Goal: Information Seeking & Learning: Find specific page/section

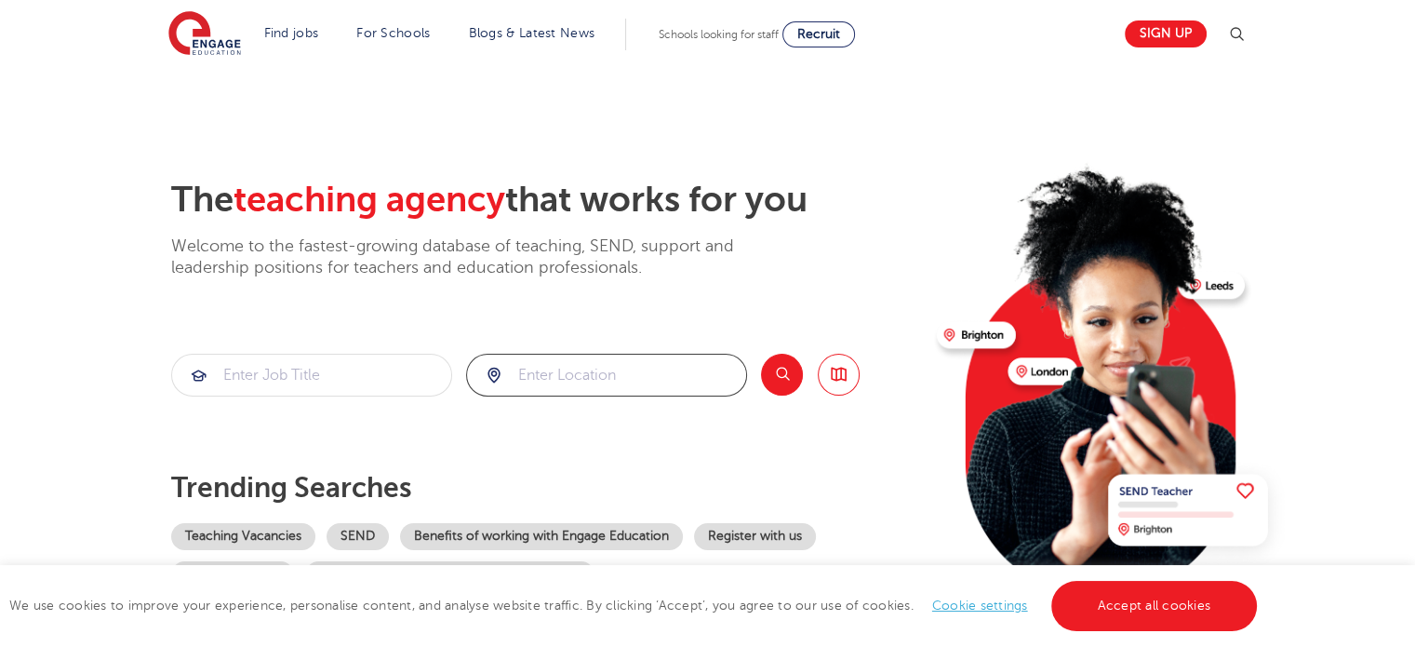
click at [551, 367] on input "search" at bounding box center [606, 375] width 279 height 41
click at [778, 382] on button "Search" at bounding box center [782, 375] width 42 height 42
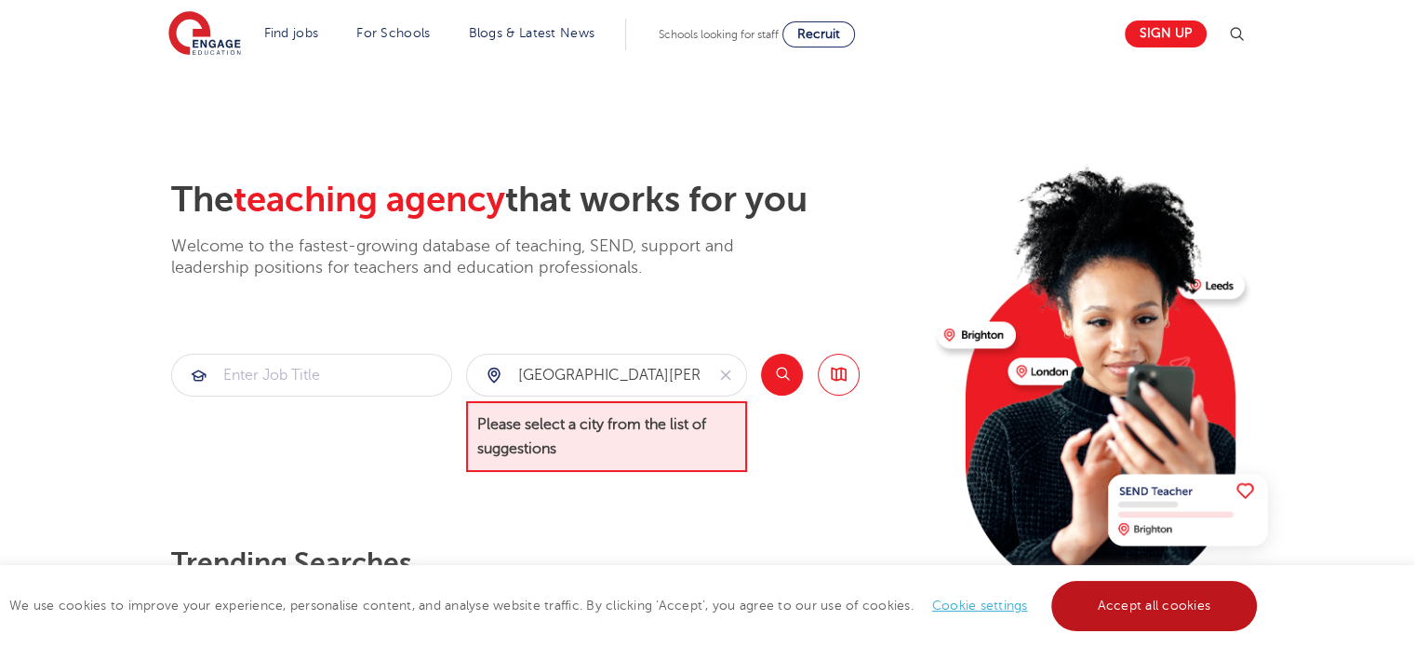
click at [1135, 584] on link "Accept all cookies" at bounding box center [1154, 606] width 207 height 50
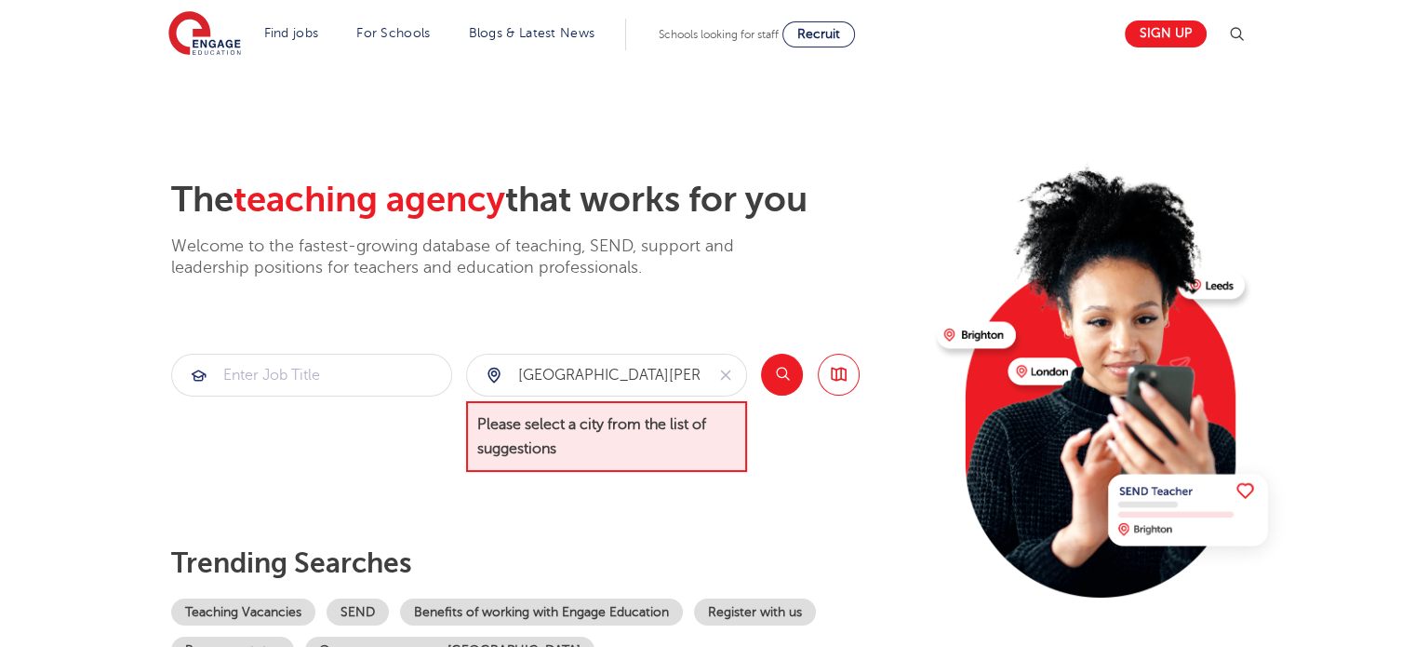
click at [793, 382] on button "Search" at bounding box center [782, 375] width 42 height 42
click at [664, 381] on input "[GEOGRAPHIC_DATA][PERSON_NAME]" at bounding box center [585, 375] width 237 height 41
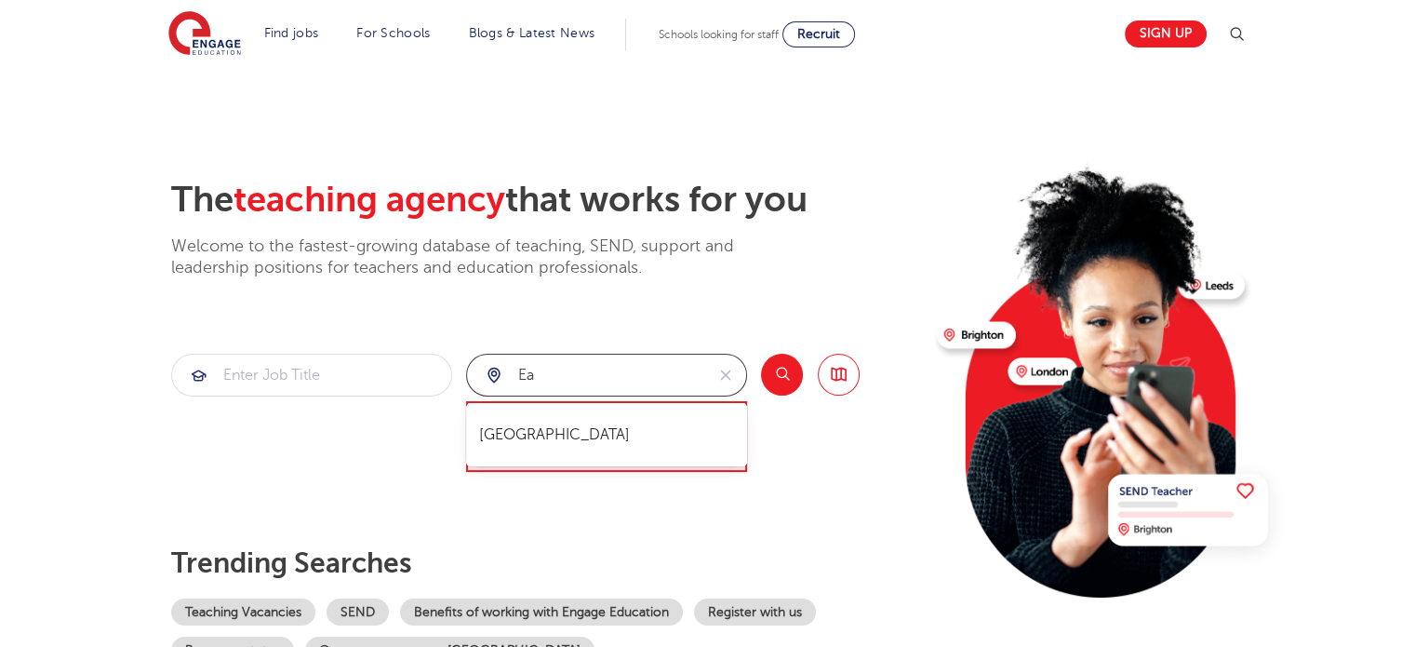
type input "e"
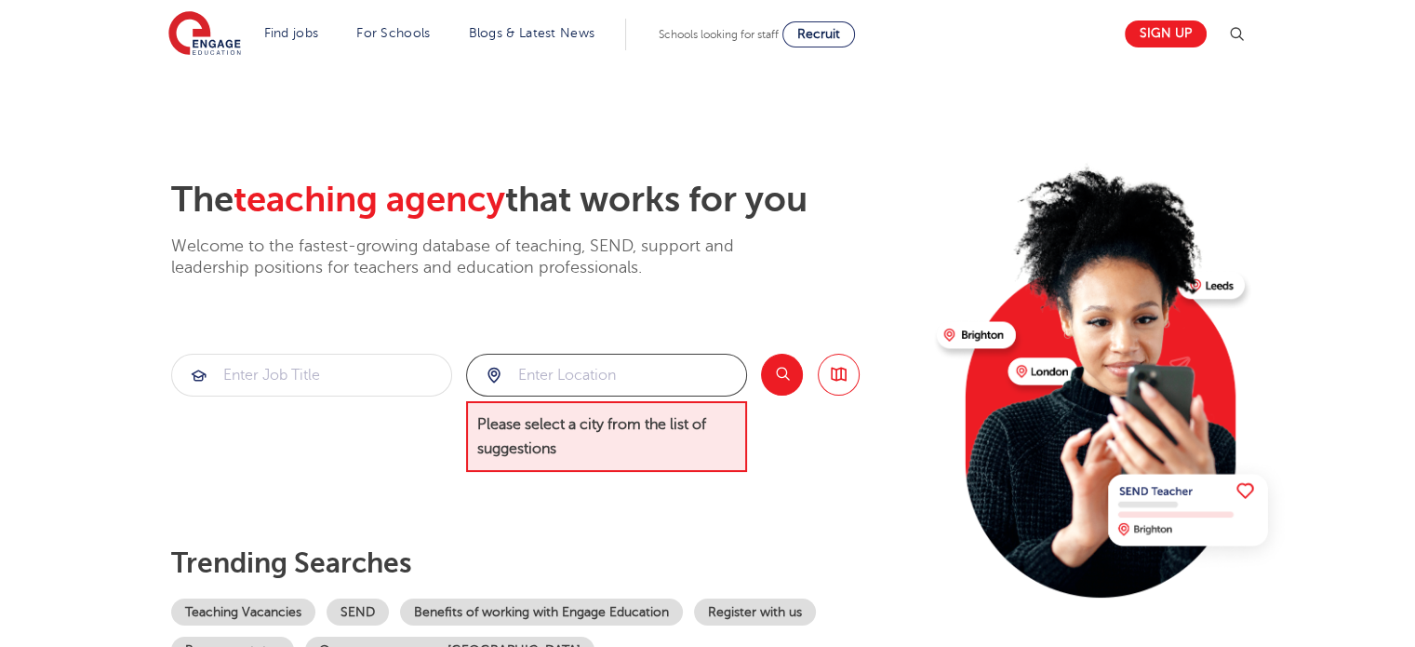
click at [679, 388] on input "search" at bounding box center [606, 375] width 279 height 41
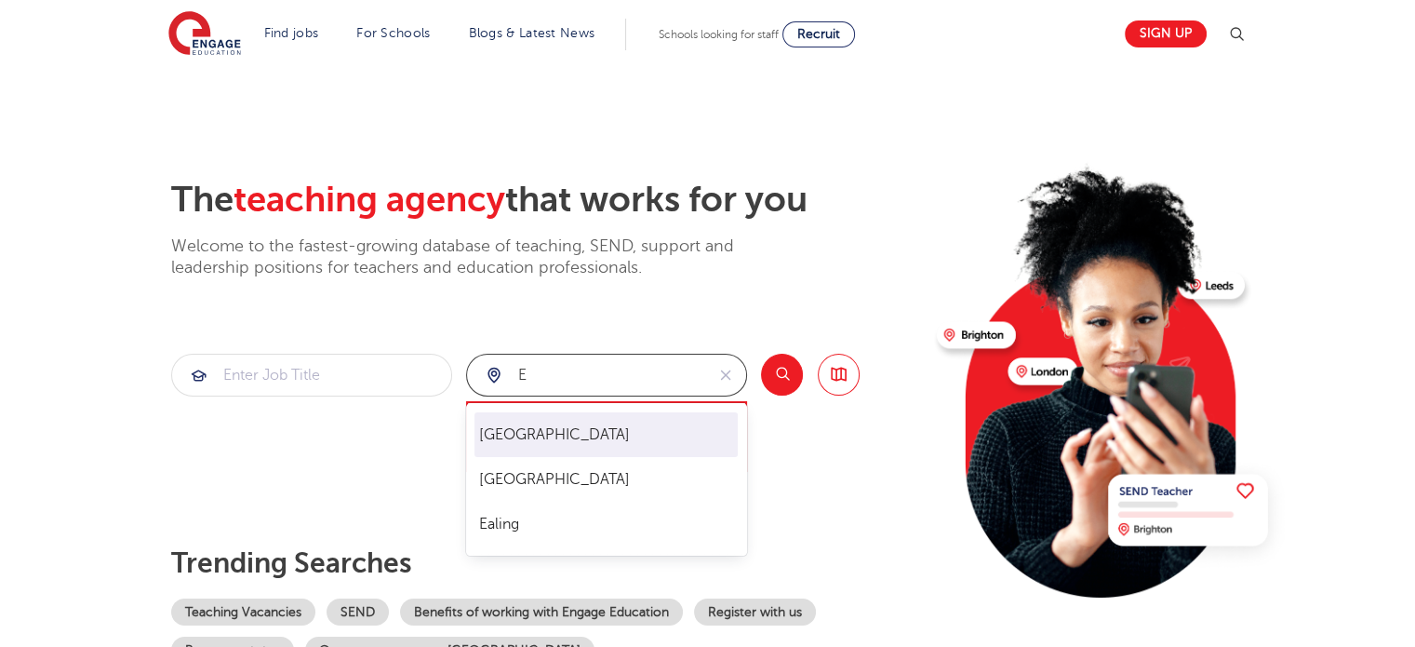
click at [605, 456] on li "[GEOGRAPHIC_DATA]" at bounding box center [606, 434] width 263 height 45
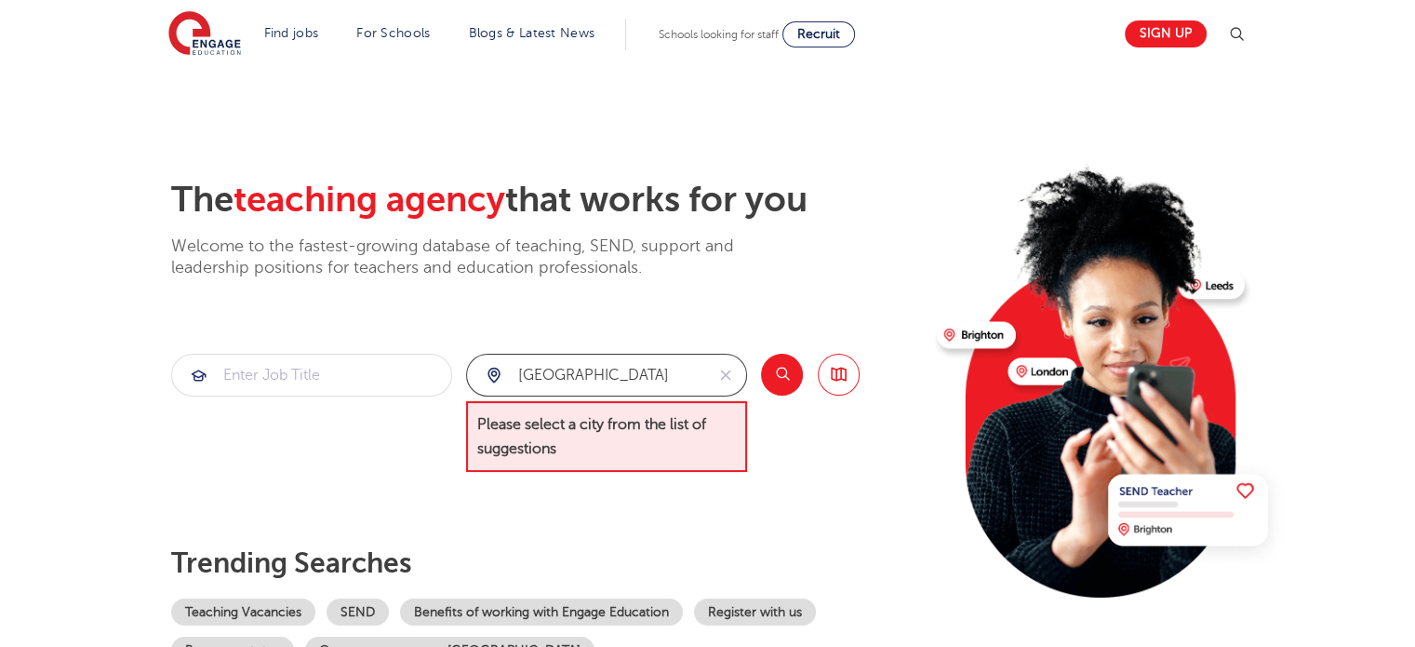
type input "[GEOGRAPHIC_DATA]"
click at [783, 366] on button "Search" at bounding box center [782, 375] width 42 height 42
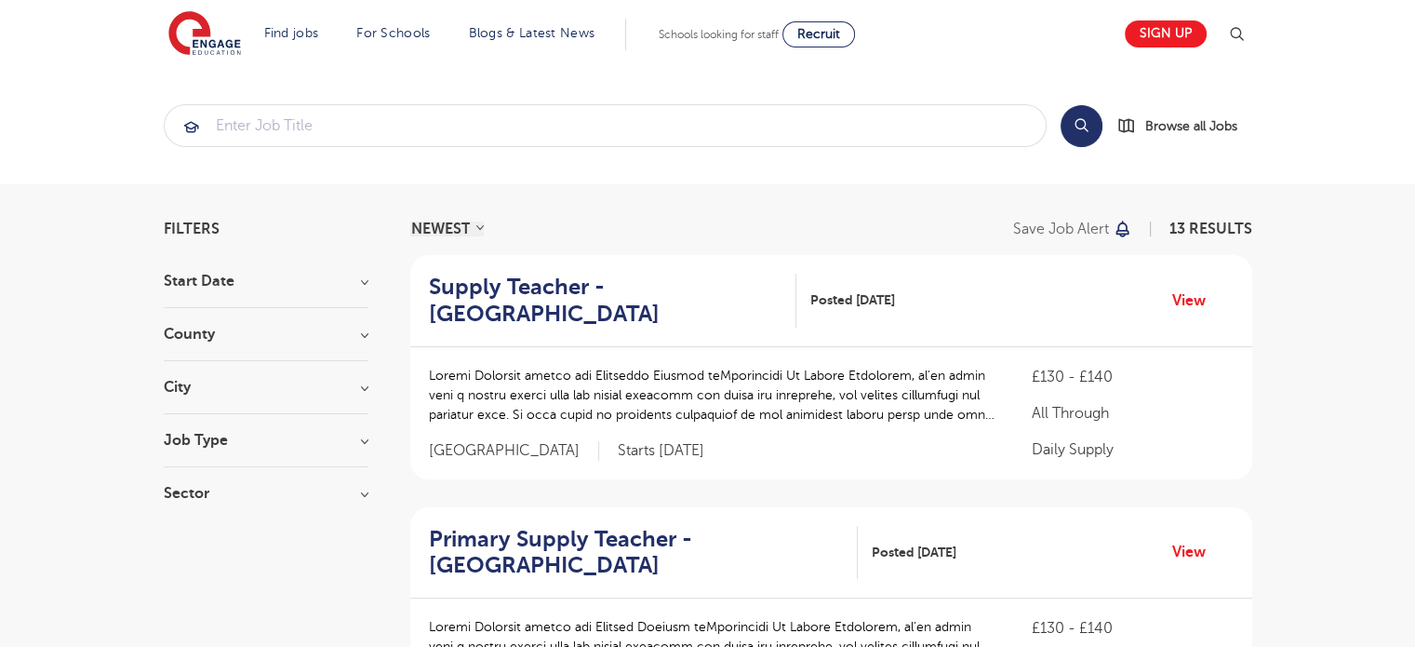
click at [362, 436] on h3 "Job Type" at bounding box center [266, 440] width 205 height 15
